Goal: Task Accomplishment & Management: Manage account settings

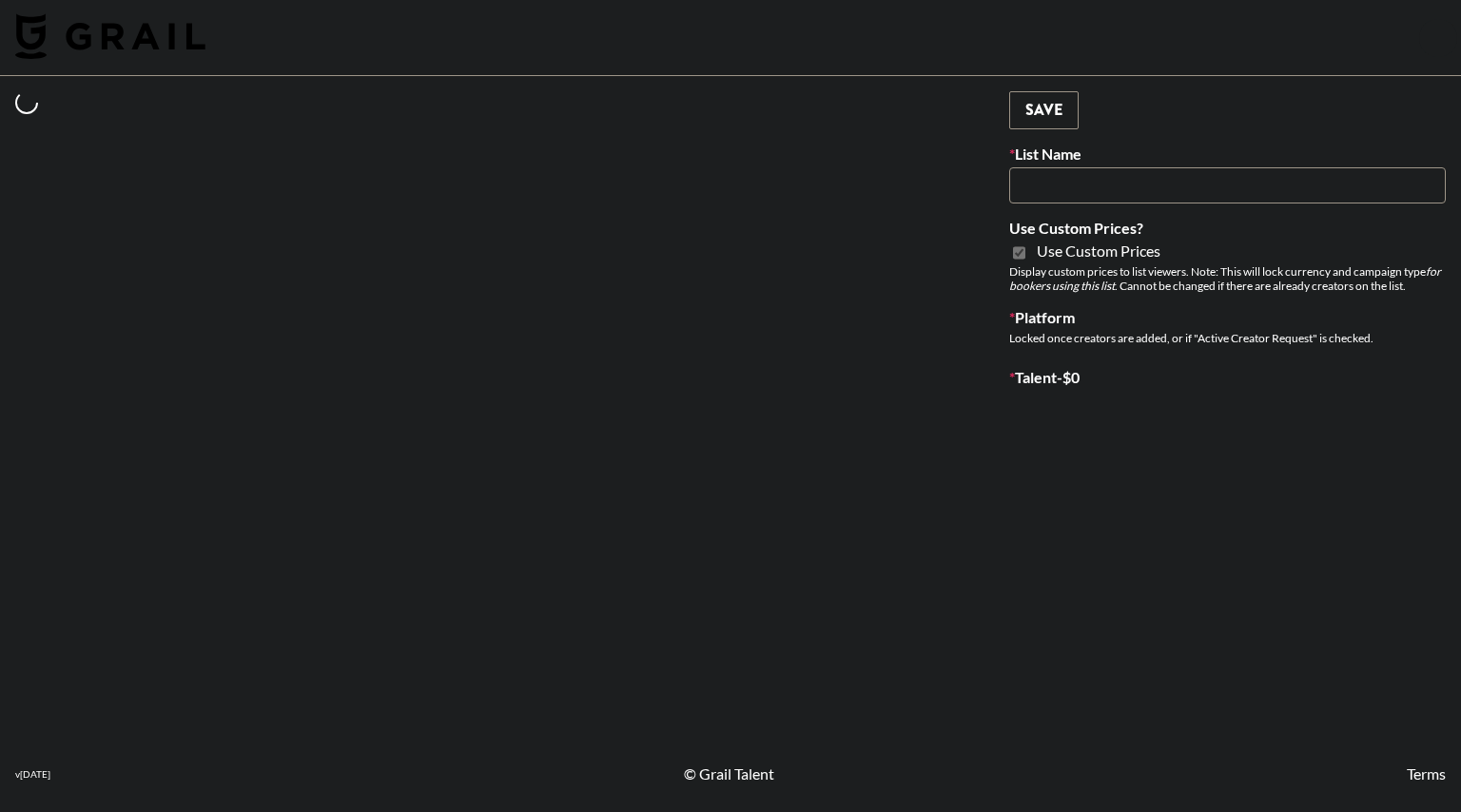
type input "Earth Cure ([DATE])"
checkbox input "true"
select select "Brand"
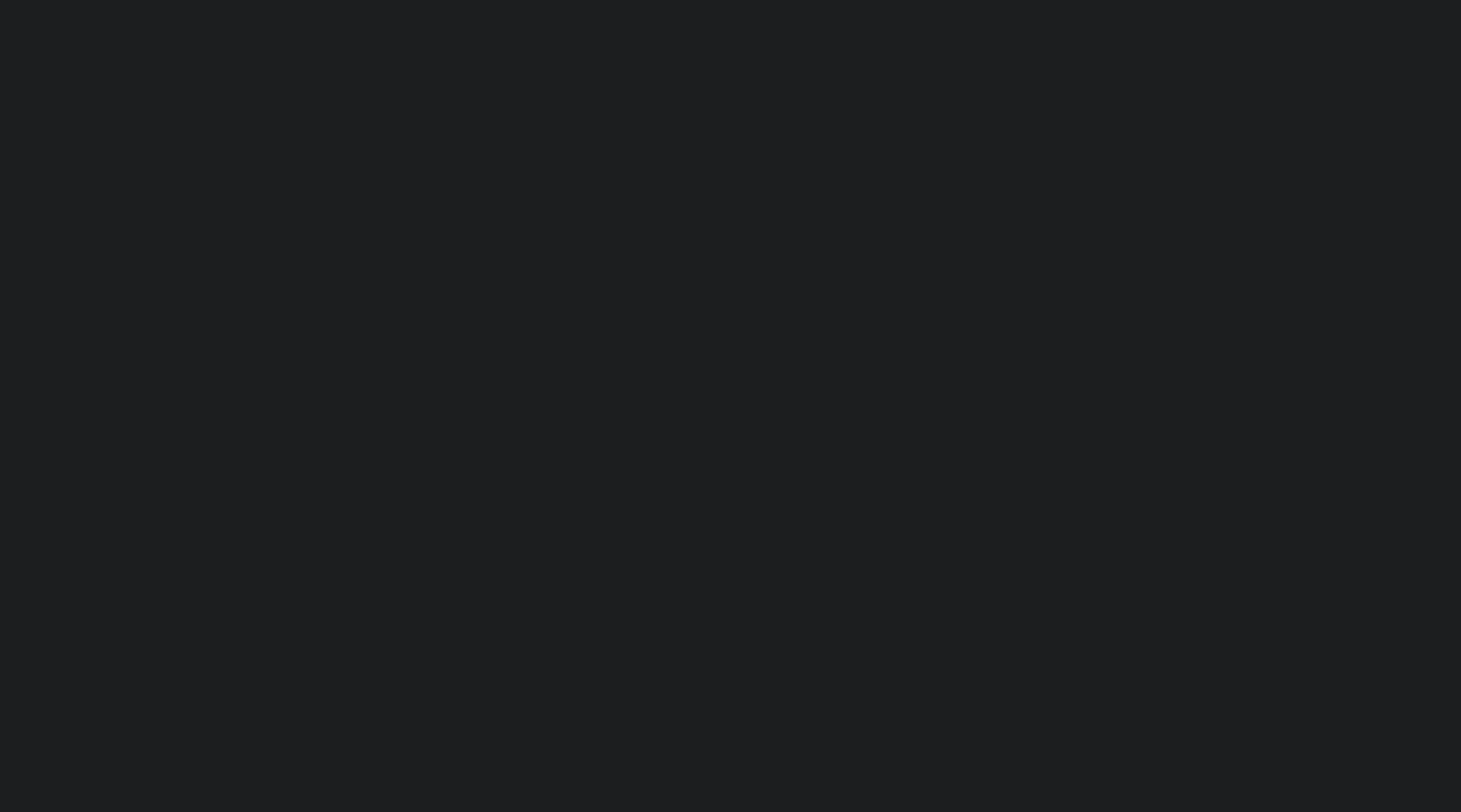
select select "USD"
